Goal: Find specific page/section

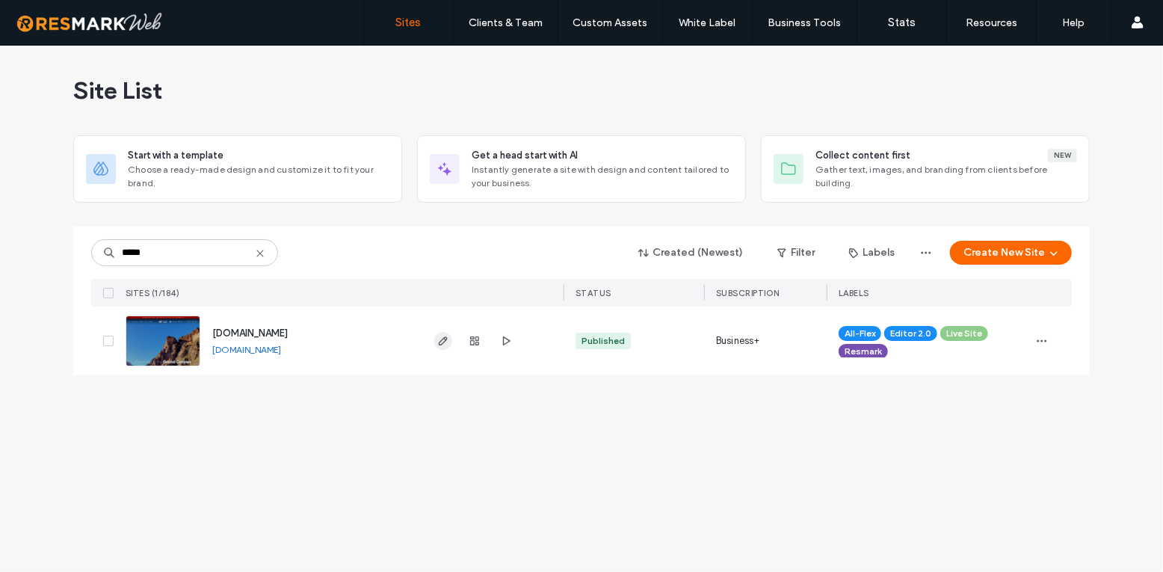
type input "*****"
click at [446, 340] on use "button" at bounding box center [443, 340] width 9 height 9
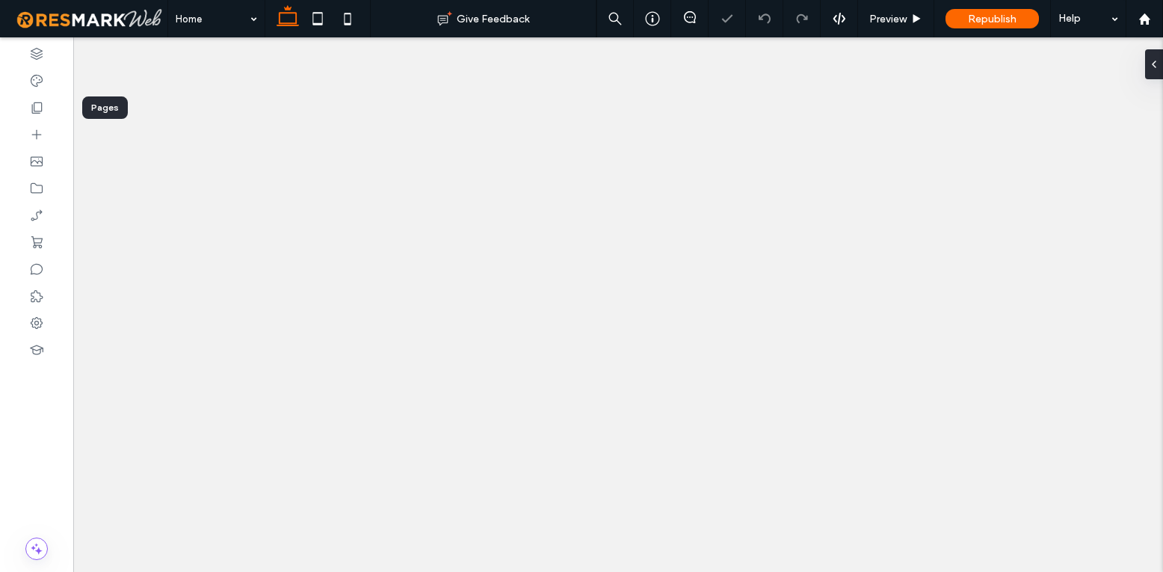
click at [35, 117] on div at bounding box center [36, 107] width 73 height 27
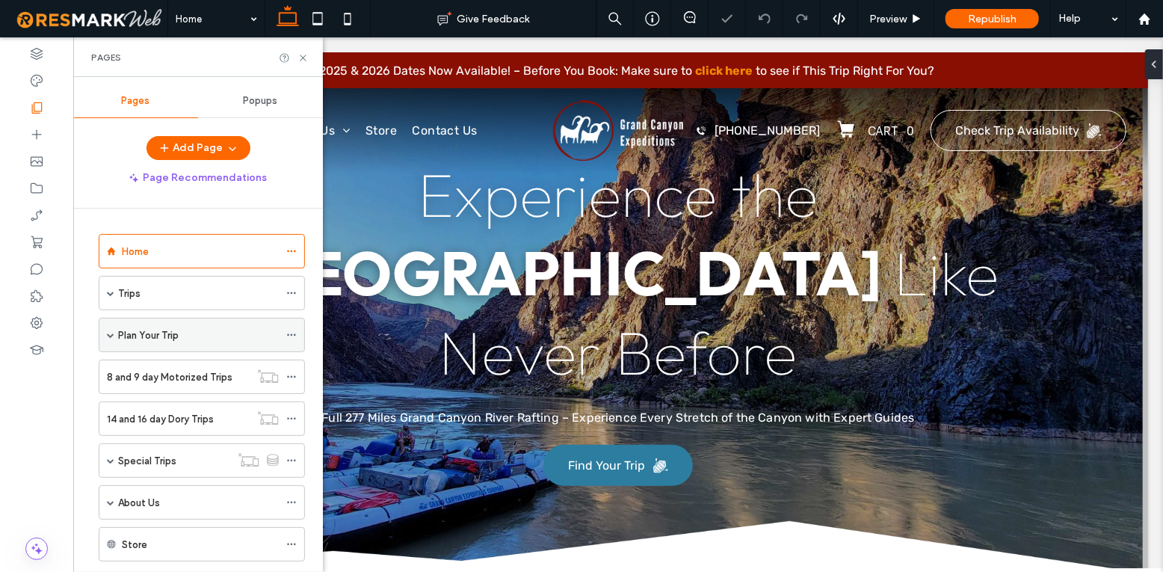
scroll to position [242, 0]
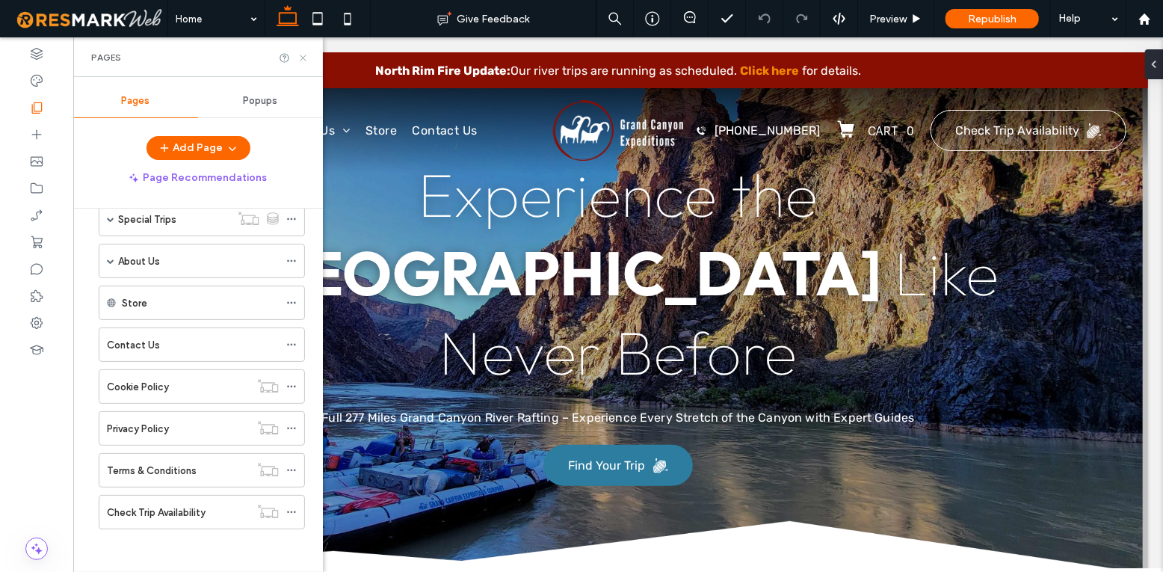
click at [307, 52] on icon at bounding box center [303, 57] width 11 height 11
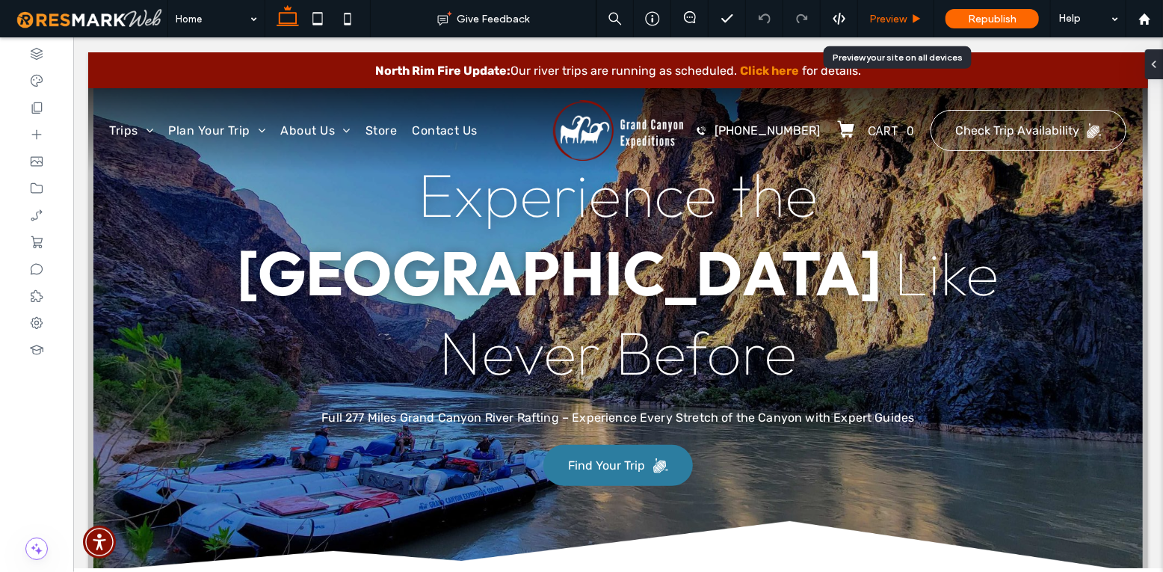
click at [902, 15] on span "Preview" at bounding box center [888, 19] width 37 height 13
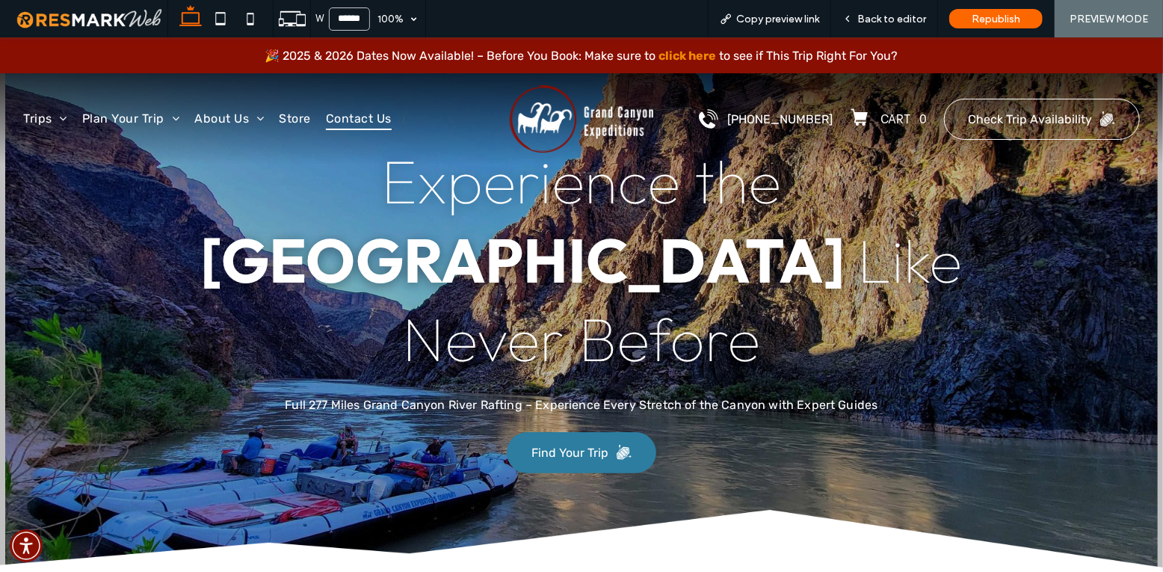
click at [352, 120] on span "Contact Us" at bounding box center [359, 118] width 66 height 22
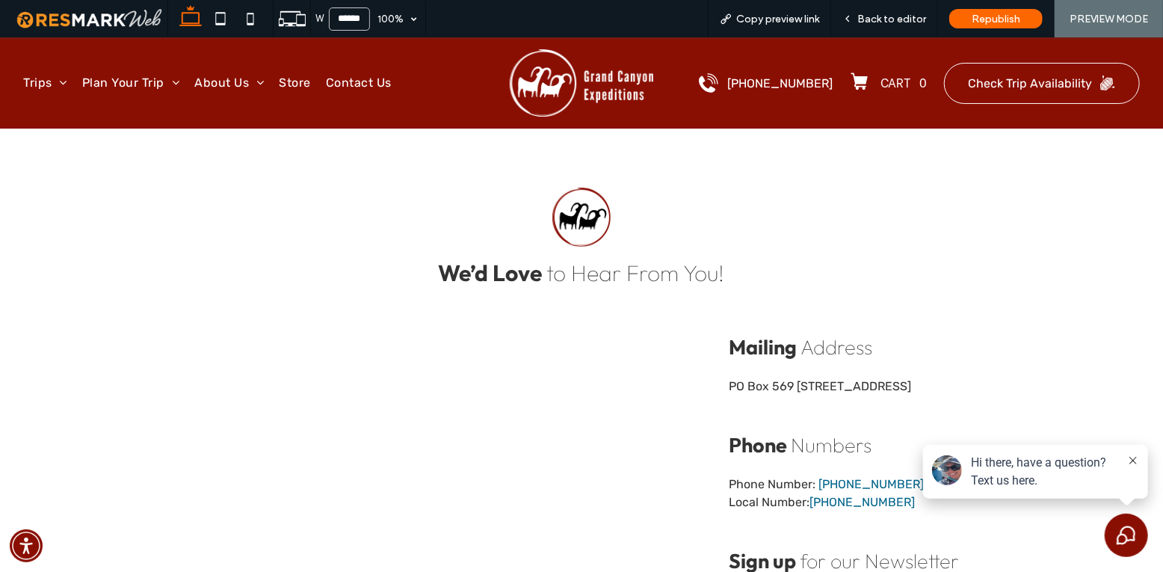
scroll to position [755, 0]
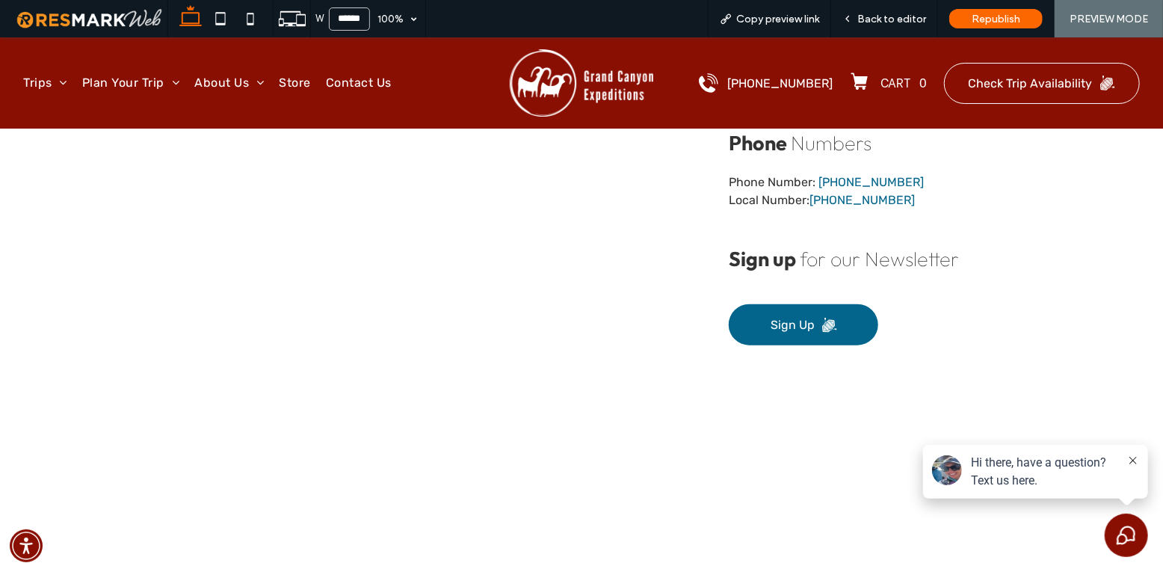
click at [805, 337] on link "Sign Up" at bounding box center [804, 324] width 150 height 41
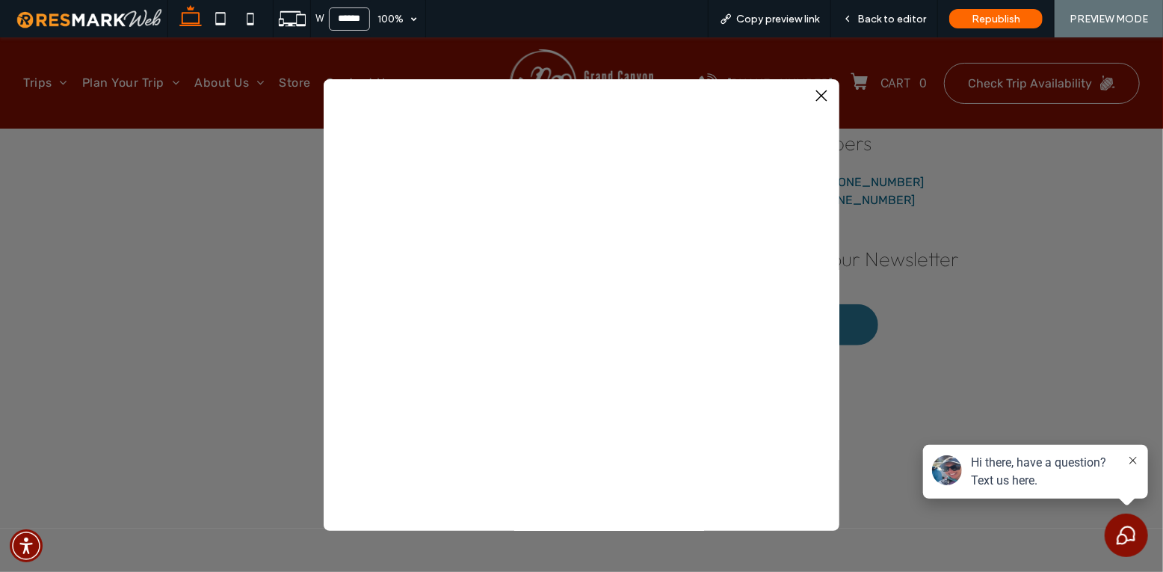
scroll to position [29, 0]
